Goal: Task Accomplishment & Management: Use online tool/utility

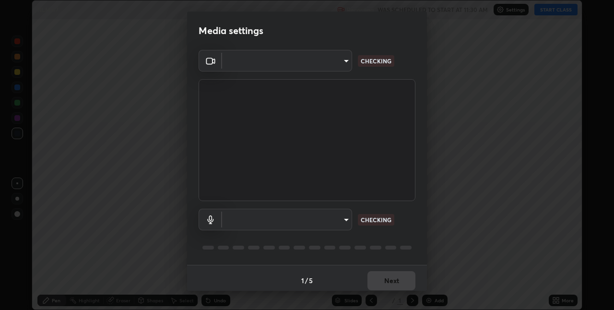
scroll to position [310, 614]
type input "280048489f4aceaa7dd929c42ae46e7d7a1038740bc9fc22ad0932e52b0860f8"
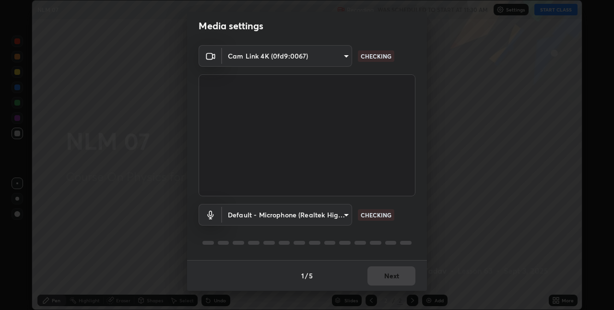
click at [340, 216] on body "Erase all NLM 07 Recording WAS SCHEDULED TO START AT 11:30 AM Settings START CL…" at bounding box center [307, 155] width 614 height 310
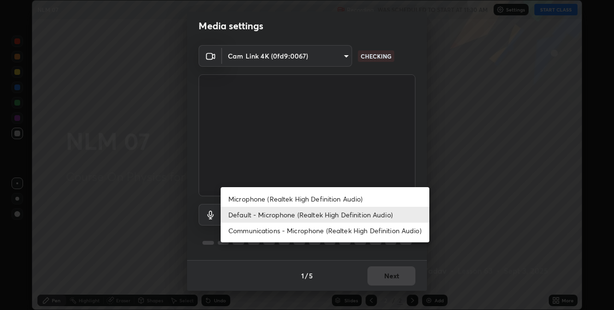
click at [313, 200] on li "Microphone (Realtek High Definition Audio)" at bounding box center [325, 199] width 209 height 16
type input "9a35c5c25a6babe24da8f4d10541f36b9700ea2ee64c40e6af499a578b7a6969"
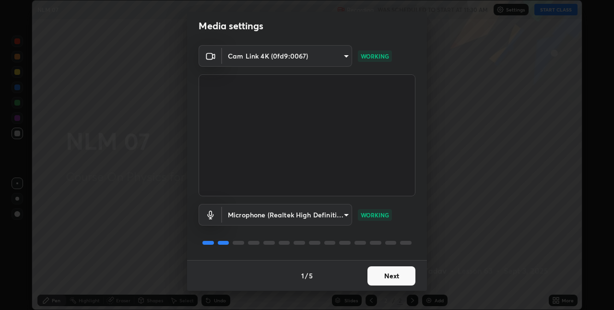
click at [389, 274] on button "Next" at bounding box center [391, 275] width 48 height 19
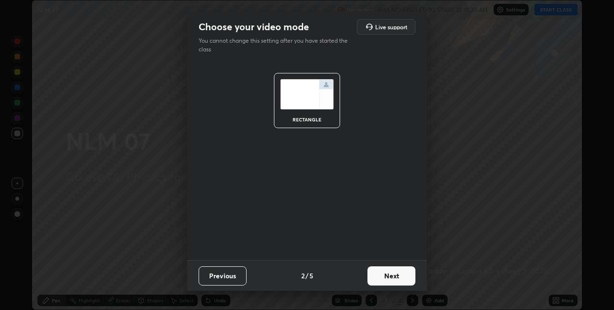
scroll to position [0, 0]
click at [397, 273] on button "Next" at bounding box center [391, 275] width 48 height 19
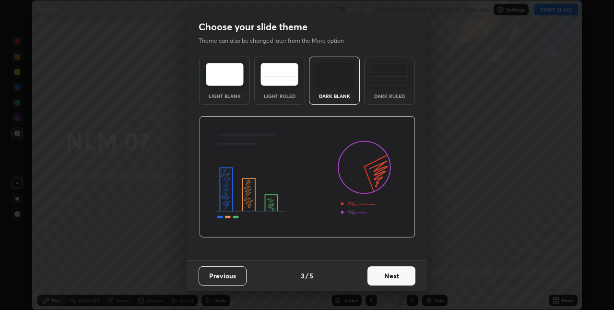
click at [395, 277] on button "Next" at bounding box center [391, 275] width 48 height 19
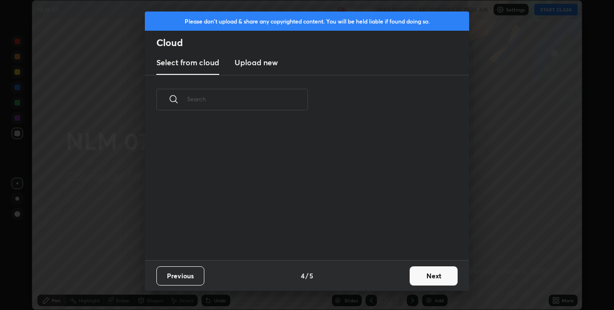
click at [399, 279] on div "Previous 4 / 5 Next" at bounding box center [307, 275] width 324 height 31
click at [428, 275] on button "Next" at bounding box center [433, 275] width 48 height 19
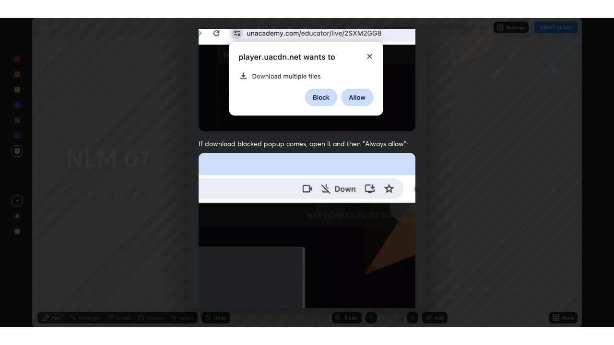
scroll to position [200, 0]
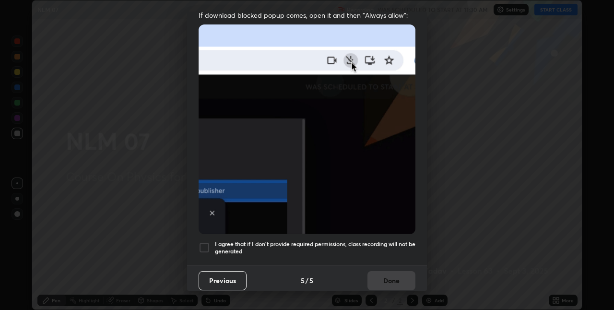
click at [204, 242] on div at bounding box center [204, 248] width 12 height 12
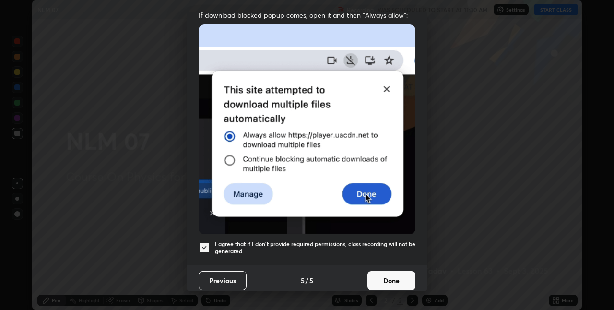
click at [388, 280] on button "Done" at bounding box center [391, 280] width 48 height 19
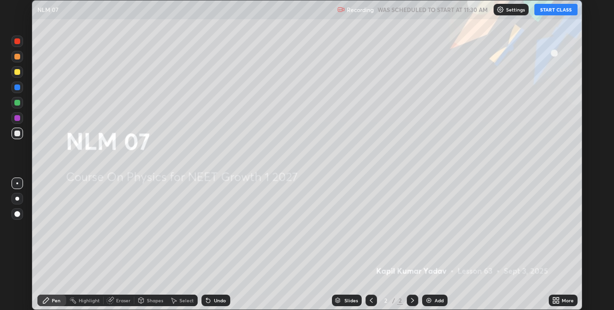
click at [542, 12] on button "START CLASS" at bounding box center [555, 10] width 43 height 12
click at [556, 300] on icon at bounding box center [556, 300] width 8 height 8
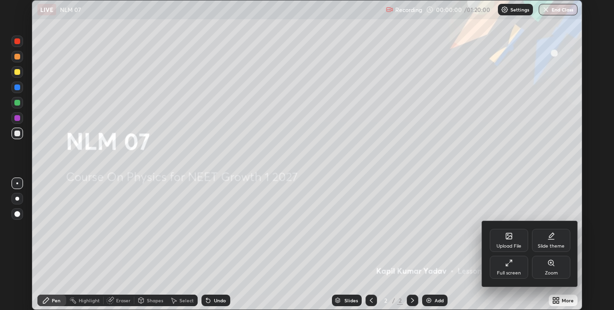
click at [515, 269] on div "Full screen" at bounding box center [509, 267] width 38 height 23
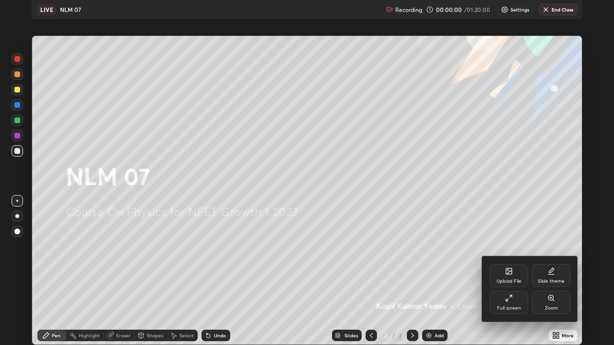
scroll to position [345, 614]
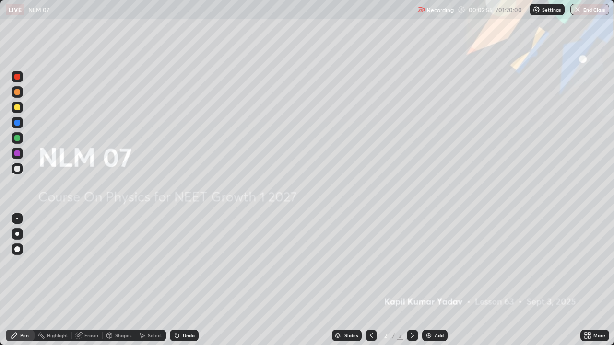
click at [432, 309] on div "Add" at bounding box center [434, 336] width 25 height 12
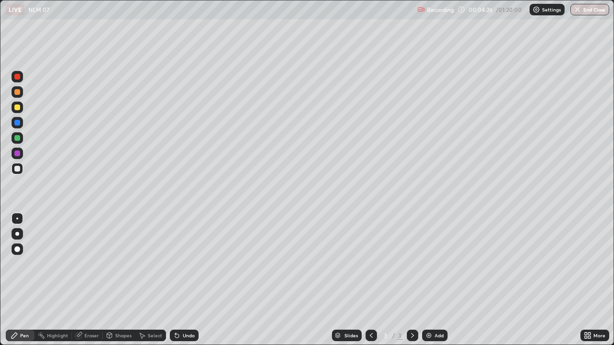
click at [17, 107] on div at bounding box center [17, 108] width 6 height 6
click at [428, 309] on img at bounding box center [429, 336] width 8 height 8
click at [18, 169] on div at bounding box center [17, 169] width 6 height 6
click at [16, 141] on div at bounding box center [18, 138] width 12 height 12
click at [434, 309] on div "Add" at bounding box center [438, 335] width 9 height 5
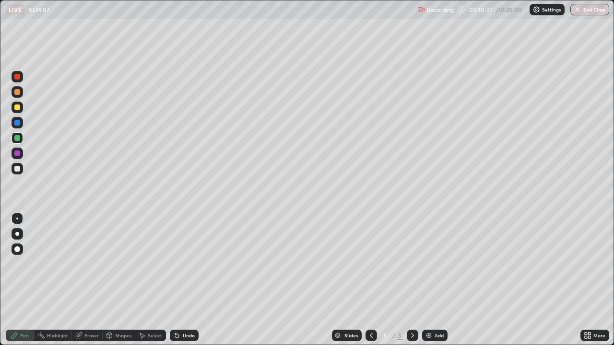
click at [186, 309] on div "Undo" at bounding box center [189, 335] width 12 height 5
click at [185, 309] on div "Undo" at bounding box center [189, 335] width 12 height 5
click at [186, 309] on div "Undo" at bounding box center [189, 335] width 12 height 5
click at [185, 309] on div "Undo" at bounding box center [189, 335] width 12 height 5
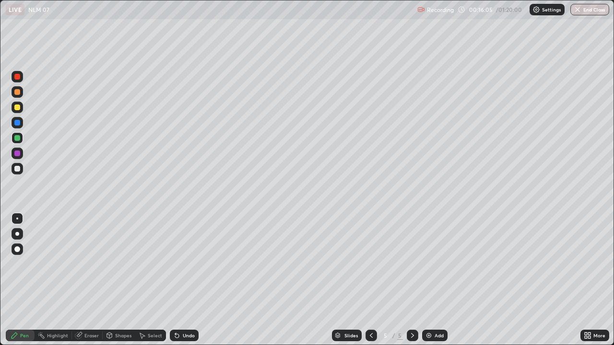
click at [432, 309] on div "Add" at bounding box center [434, 336] width 25 height 12
click at [434, 309] on div "Add" at bounding box center [438, 335] width 9 height 5
click at [183, 309] on div "Undo" at bounding box center [189, 335] width 12 height 5
click at [180, 309] on div "Undo" at bounding box center [184, 336] width 29 height 12
click at [430, 309] on img at bounding box center [429, 336] width 8 height 8
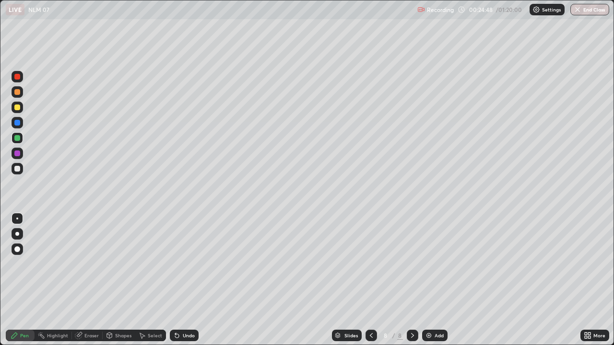
click at [434, 309] on div "Add" at bounding box center [438, 335] width 9 height 5
click at [16, 109] on div at bounding box center [17, 108] width 6 height 6
click at [17, 171] on div at bounding box center [17, 169] width 6 height 6
click at [428, 309] on img at bounding box center [429, 336] width 8 height 8
click at [184, 309] on div "Undo" at bounding box center [184, 336] width 29 height 12
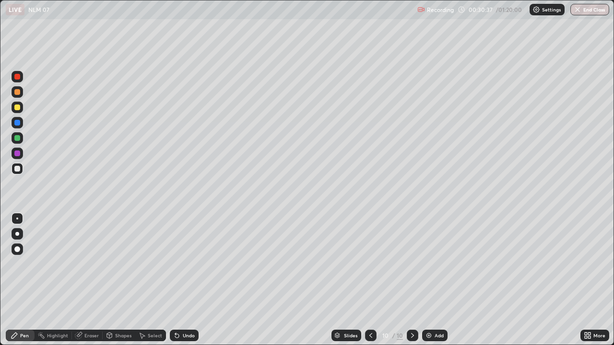
click at [184, 309] on div "Undo" at bounding box center [184, 336] width 29 height 12
click at [182, 309] on div "Undo" at bounding box center [184, 336] width 29 height 12
click at [183, 309] on div "Undo" at bounding box center [184, 336] width 29 height 12
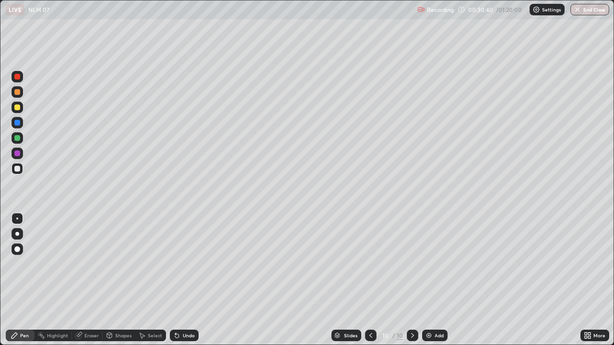
click at [188, 309] on div "Undo" at bounding box center [184, 336] width 29 height 12
click at [190, 309] on div "Undo" at bounding box center [189, 335] width 12 height 5
click at [187, 309] on div "Undo" at bounding box center [184, 336] width 29 height 12
click at [192, 309] on div "Undo" at bounding box center [184, 336] width 29 height 12
click at [194, 309] on div "Undo" at bounding box center [184, 336] width 29 height 12
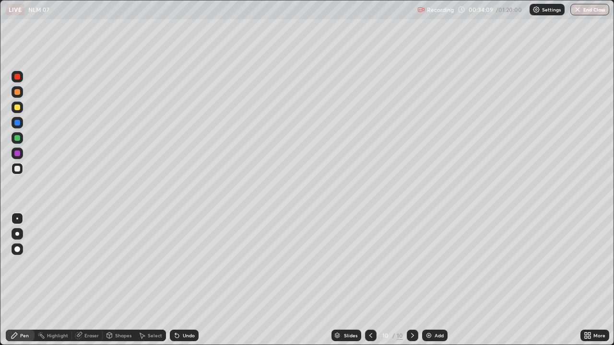
click at [194, 309] on div "Undo" at bounding box center [184, 336] width 29 height 12
click at [195, 309] on div "Undo" at bounding box center [184, 336] width 29 height 12
click at [197, 309] on div "Undo" at bounding box center [184, 336] width 29 height 12
click at [194, 309] on div "Undo" at bounding box center [184, 336] width 29 height 12
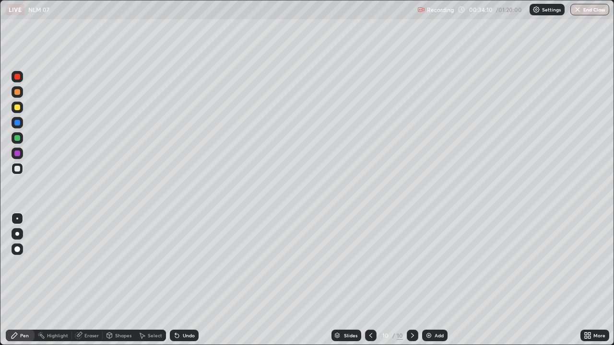
click at [194, 309] on div "Undo" at bounding box center [184, 336] width 29 height 12
click at [195, 309] on div "Undo" at bounding box center [184, 336] width 29 height 12
click at [194, 309] on div "Undo" at bounding box center [184, 336] width 29 height 12
click at [195, 309] on div "Undo" at bounding box center [184, 336] width 29 height 12
click at [196, 309] on div "Undo" at bounding box center [184, 336] width 29 height 12
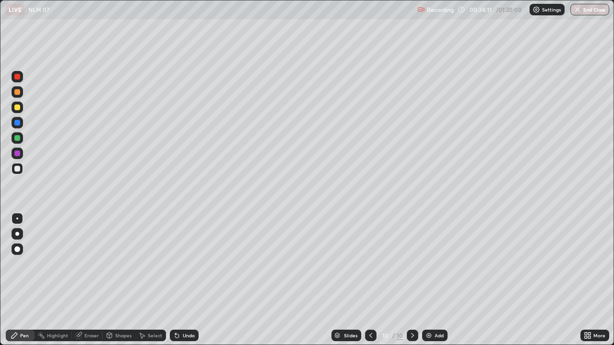
click at [197, 309] on div "Undo" at bounding box center [184, 336] width 29 height 12
click at [18, 137] on div at bounding box center [17, 138] width 6 height 6
click at [429, 309] on img at bounding box center [429, 336] width 8 height 8
click at [431, 309] on img at bounding box center [429, 336] width 8 height 8
click at [183, 309] on div "Undo" at bounding box center [189, 335] width 12 height 5
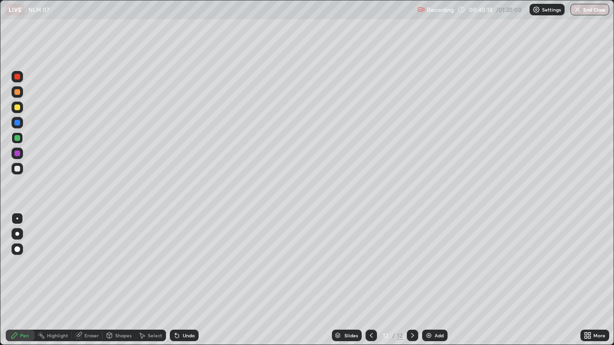
click at [183, 309] on div "Undo" at bounding box center [189, 335] width 12 height 5
click at [184, 309] on div "Undo" at bounding box center [189, 335] width 12 height 5
click at [183, 309] on div "Undo" at bounding box center [189, 335] width 12 height 5
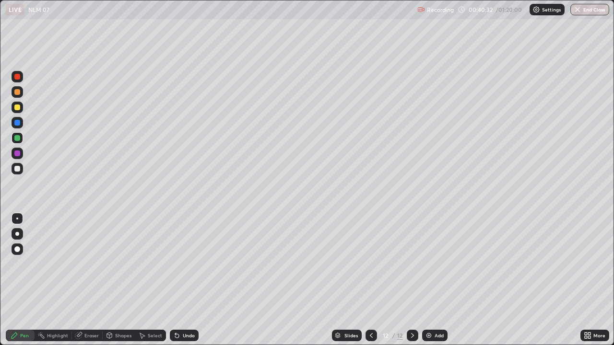
click at [183, 309] on div "Undo" at bounding box center [189, 335] width 12 height 5
click at [16, 105] on div at bounding box center [17, 108] width 6 height 6
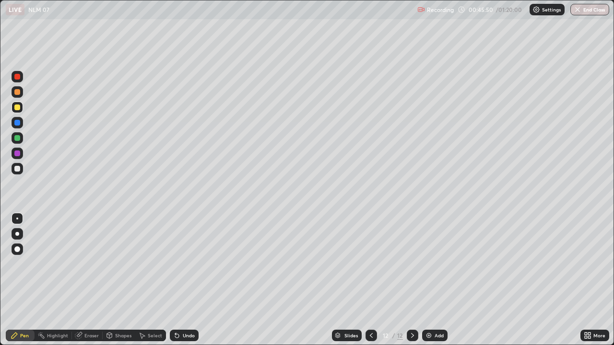
click at [427, 309] on img at bounding box center [429, 336] width 8 height 8
click at [188, 309] on div "Undo" at bounding box center [184, 336] width 29 height 12
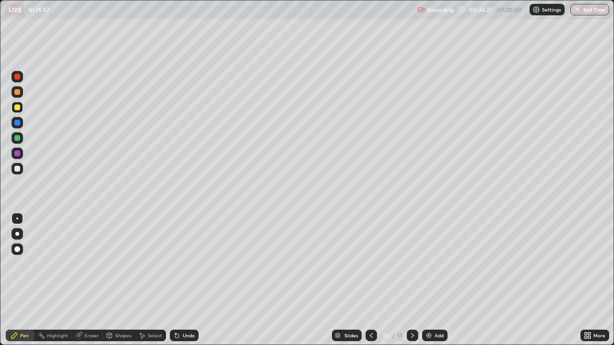
click at [188, 309] on div "Undo" at bounding box center [184, 336] width 29 height 12
click at [189, 309] on div "Undo" at bounding box center [184, 336] width 29 height 12
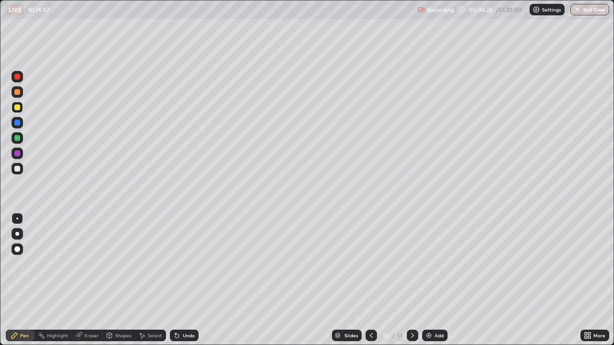
click at [189, 309] on div "Undo" at bounding box center [184, 336] width 29 height 12
click at [19, 140] on div at bounding box center [17, 138] width 6 height 6
click at [222, 309] on div "Slides 13 / 13 Add" at bounding box center [389, 335] width 382 height 19
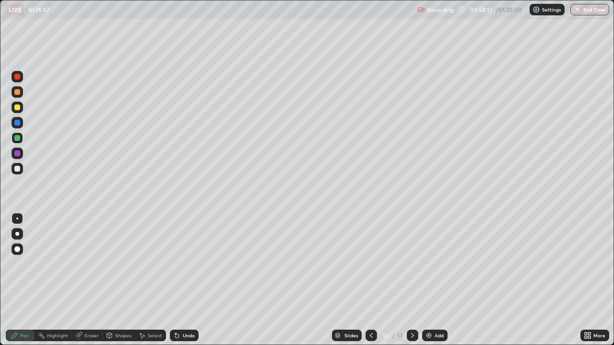
click at [411, 309] on icon at bounding box center [413, 336] width 8 height 8
click at [427, 309] on img at bounding box center [429, 336] width 8 height 8
click at [18, 171] on div at bounding box center [17, 169] width 6 height 6
click at [431, 309] on img at bounding box center [429, 336] width 8 height 8
click at [18, 138] on div at bounding box center [17, 138] width 6 height 6
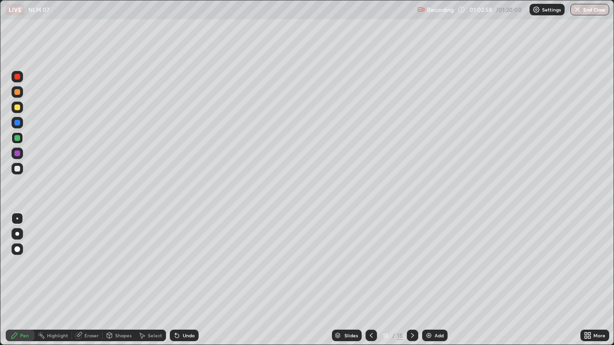
click at [17, 168] on div at bounding box center [17, 169] width 6 height 6
click at [17, 137] on div at bounding box center [17, 138] width 6 height 6
click at [16, 171] on div at bounding box center [17, 169] width 6 height 6
click at [433, 309] on div "Add" at bounding box center [434, 336] width 25 height 12
click at [370, 309] on icon at bounding box center [371, 336] width 8 height 8
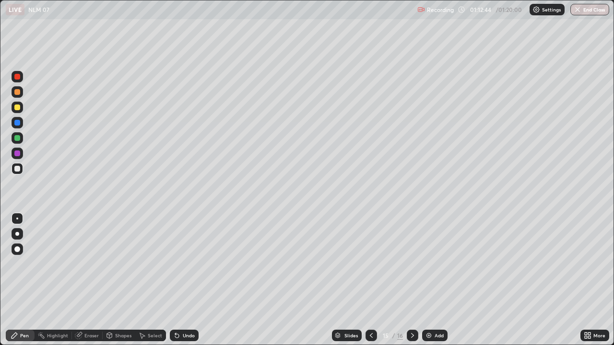
click at [575, 11] on img "button" at bounding box center [577, 10] width 8 height 8
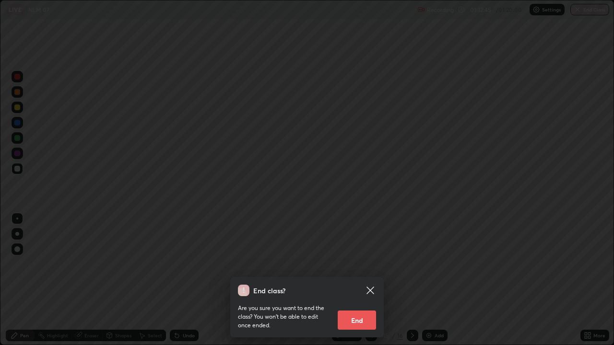
click at [362, 309] on button "End" at bounding box center [357, 320] width 38 height 19
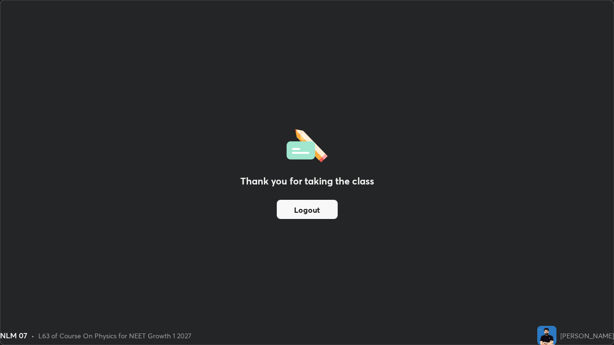
click at [320, 214] on button "Logout" at bounding box center [307, 209] width 61 height 19
click at [321, 211] on button "Logout" at bounding box center [307, 209] width 61 height 19
click at [321, 209] on button "Logout" at bounding box center [307, 209] width 61 height 19
click at [319, 211] on button "Logout" at bounding box center [307, 209] width 61 height 19
